Goal: Transaction & Acquisition: Purchase product/service

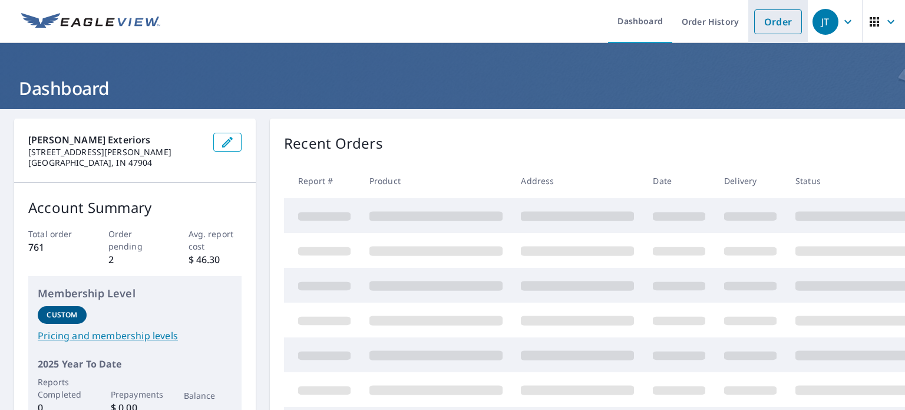
click at [776, 26] on link "Order" at bounding box center [778, 21] width 48 height 25
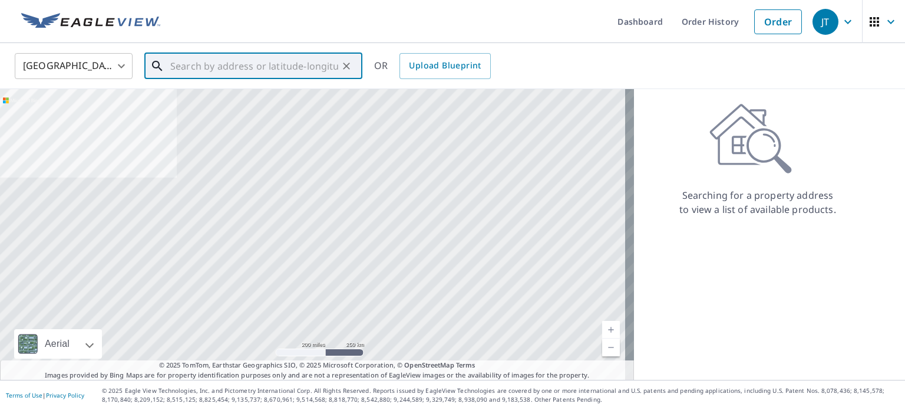
click at [217, 64] on input "text" at bounding box center [254, 66] width 168 height 33
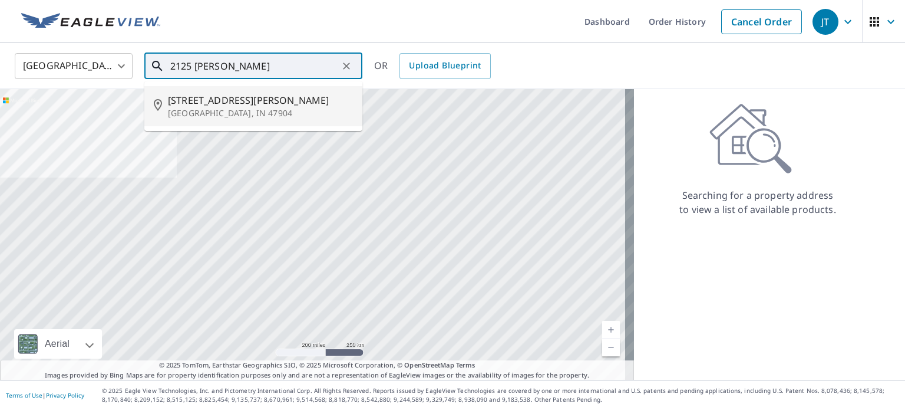
click at [199, 106] on span "[STREET_ADDRESS][PERSON_NAME]" at bounding box center [260, 100] width 185 height 14
type input "[STREET_ADDRESS][PERSON_NAME]"
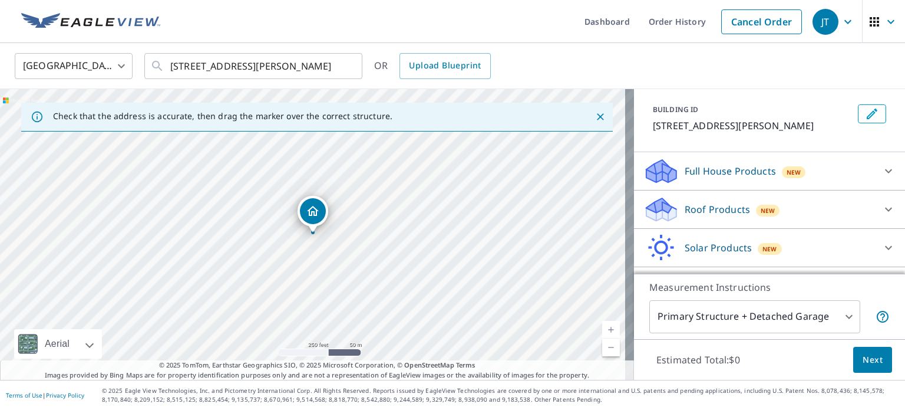
scroll to position [90, 0]
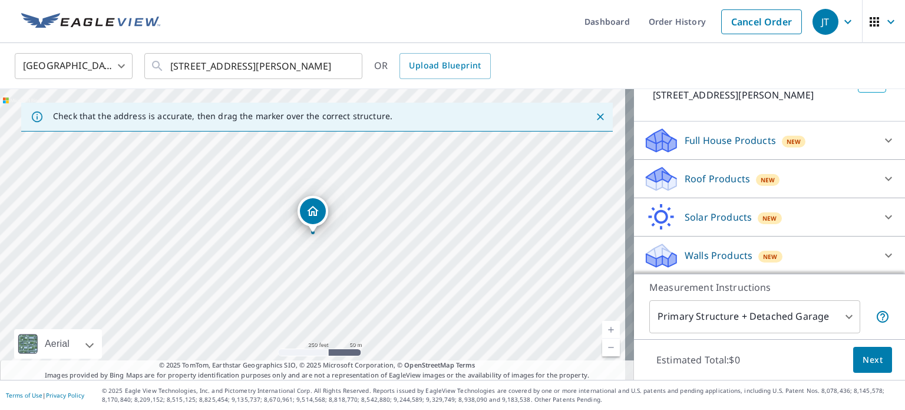
click at [730, 258] on p "Walls Products" at bounding box center [719, 255] width 68 height 14
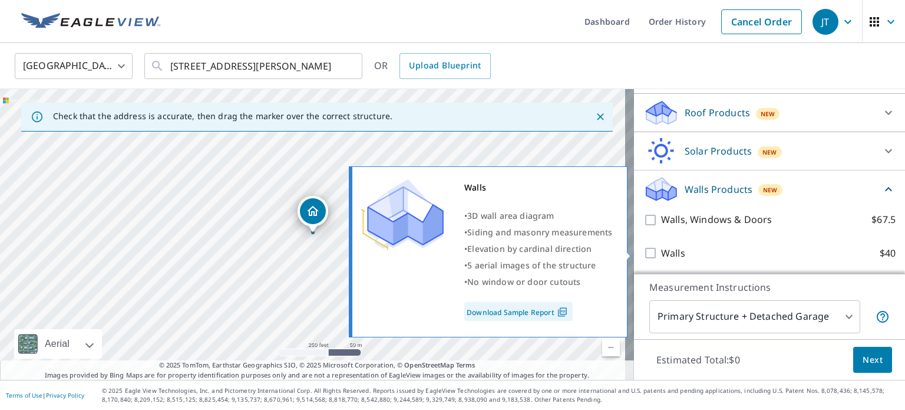
click at [695, 256] on label "Walls $40" at bounding box center [778, 253] width 235 height 15
click at [661, 256] on input "Walls $40" at bounding box center [653, 253] width 18 height 14
checkbox input "true"
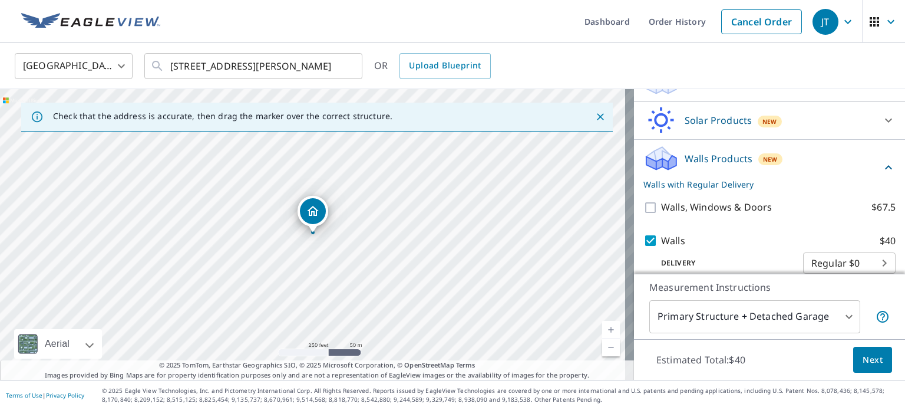
scroll to position [200, 0]
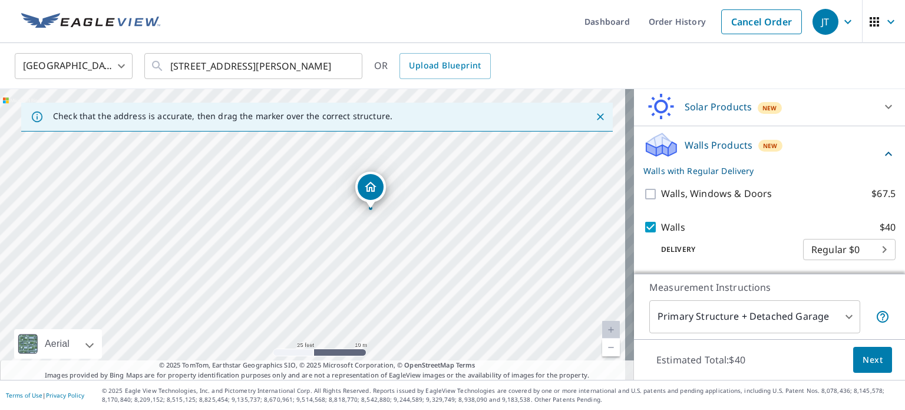
drag, startPoint x: 395, startPoint y: 205, endPoint x: 413, endPoint y: 242, distance: 41.4
click at [413, 242] on div "[STREET_ADDRESS][PERSON_NAME]" at bounding box center [317, 234] width 634 height 291
click at [863, 358] on span "Next" at bounding box center [873, 359] width 20 height 15
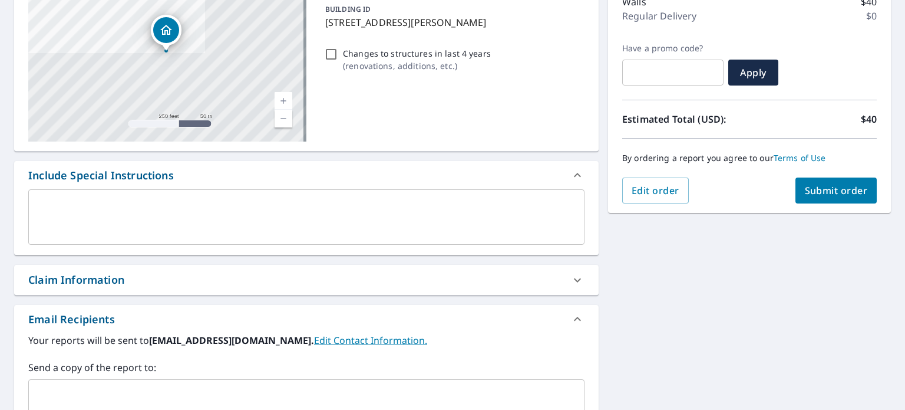
scroll to position [236, 0]
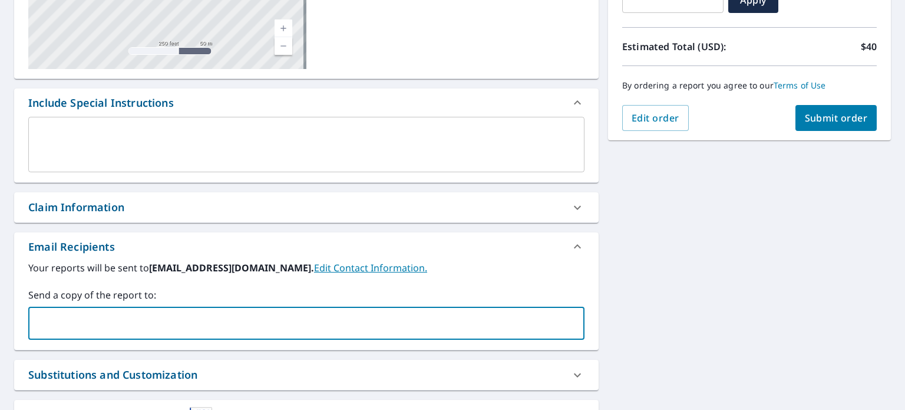
click at [225, 319] on input "text" at bounding box center [298, 323] width 528 height 22
type input "[EMAIL_ADDRESS][DOMAIN_NAME]"
click at [844, 108] on button "Submit order" at bounding box center [837, 118] width 82 height 26
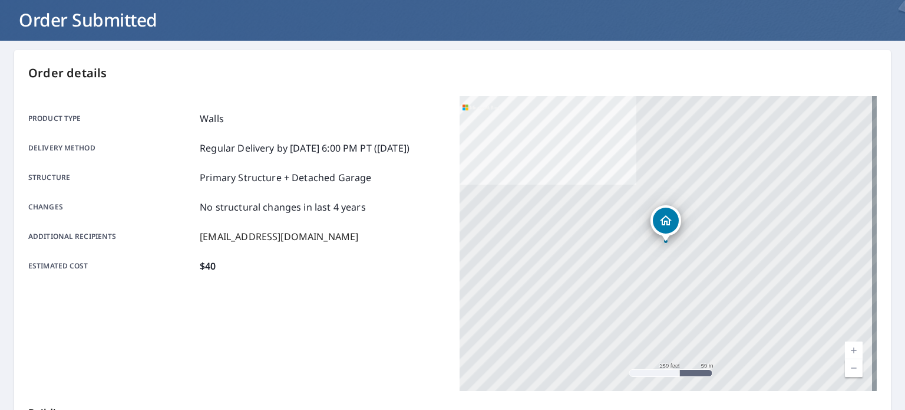
scroll to position [59, 0]
